Goal: Information Seeking & Learning: Find specific fact

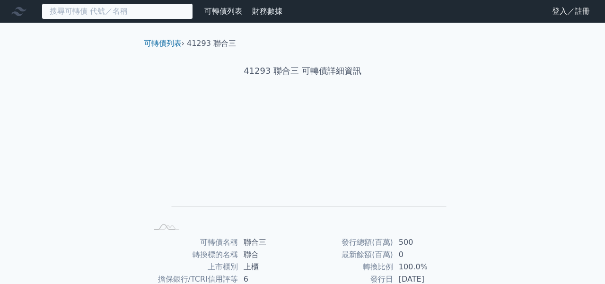
click at [138, 9] on input at bounding box center [117, 11] width 151 height 16
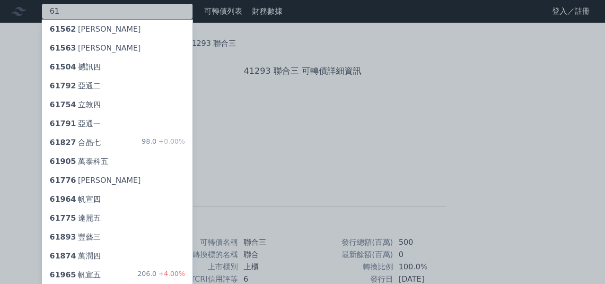
type input "6"
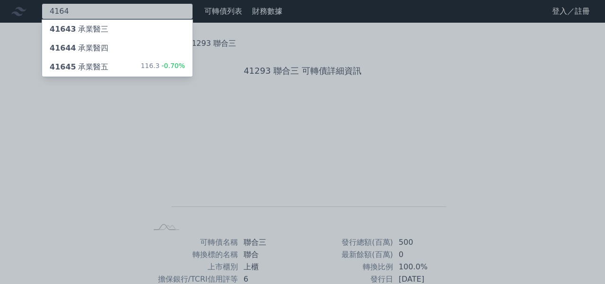
type input "4164"
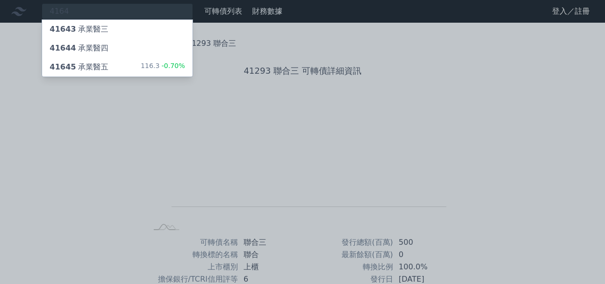
click at [113, 51] on div "41644 承業醫四" at bounding box center [117, 48] width 150 height 19
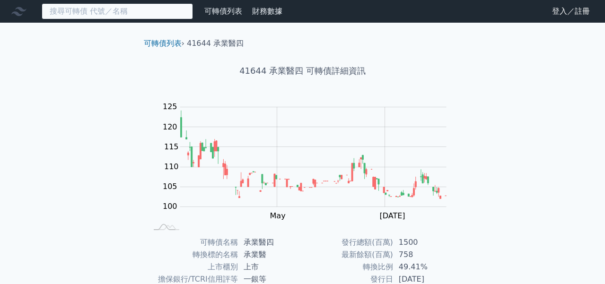
click at [114, 10] on input at bounding box center [117, 11] width 151 height 16
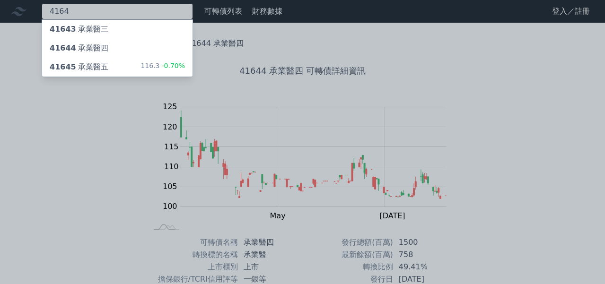
type input "4164"
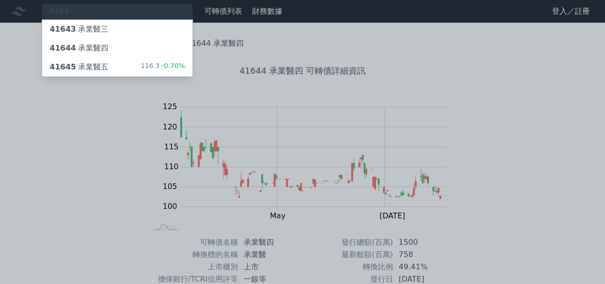
click at [125, 67] on div "41645 承業醫五 116.3 -0.70%" at bounding box center [117, 67] width 150 height 19
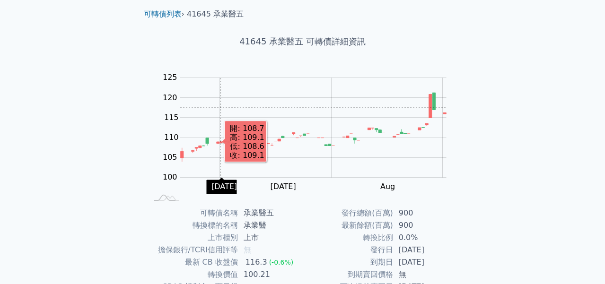
scroll to position [99, 0]
